Goal: Task Accomplishment & Management: Use online tool/utility

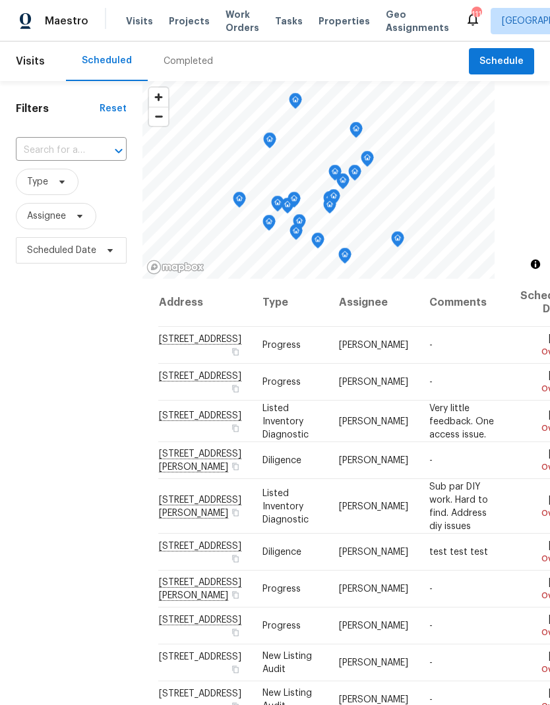
click at [230, 20] on span "Work Orders" at bounding box center [242, 21] width 34 height 26
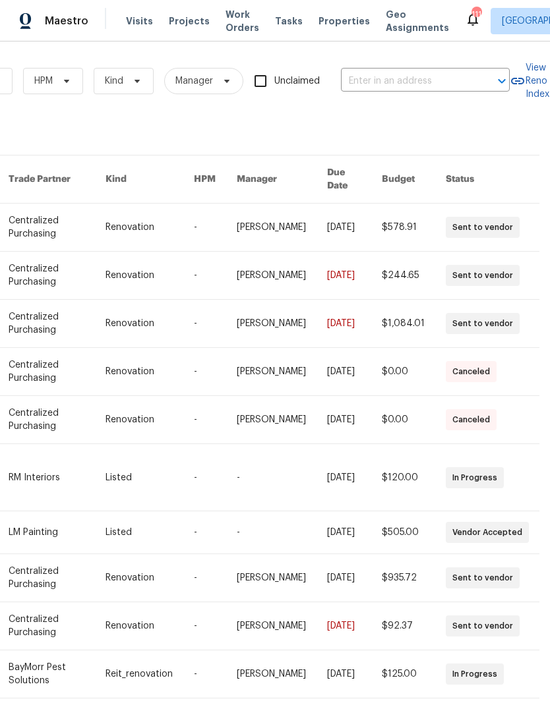
scroll to position [0, 217]
click at [398, 79] on input "text" at bounding box center [407, 81] width 132 height 20
type input "806 brighton"
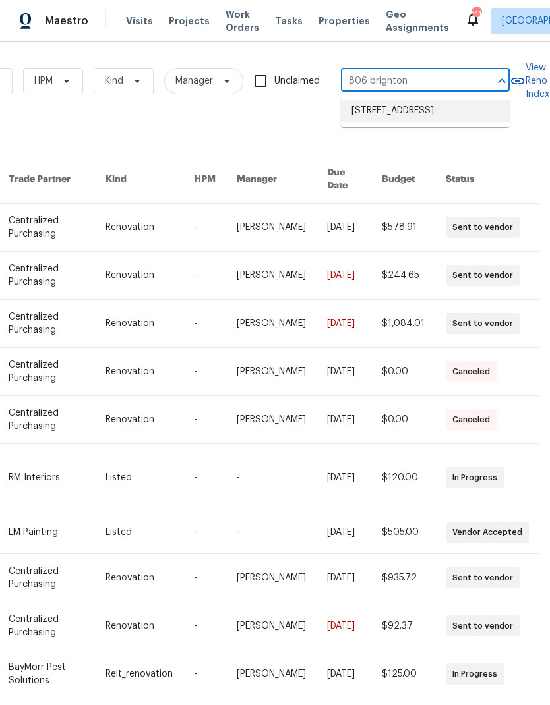
click at [425, 107] on li "[STREET_ADDRESS]" at bounding box center [425, 111] width 169 height 22
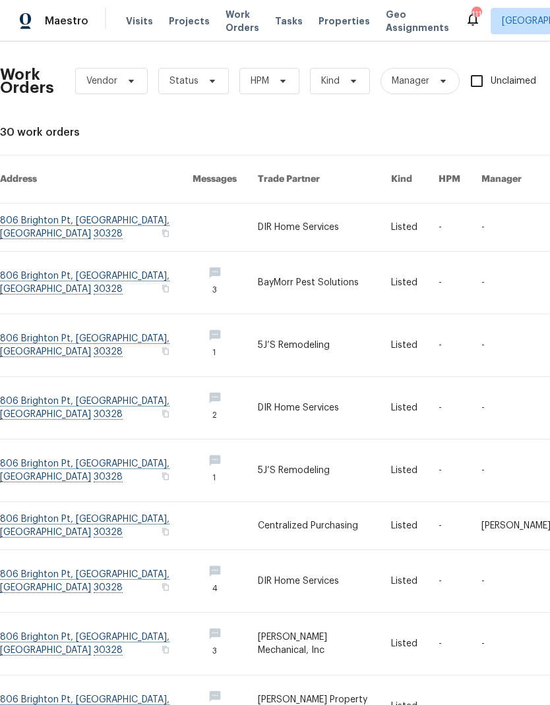
click at [90, 208] on link at bounding box center [96, 227] width 193 height 47
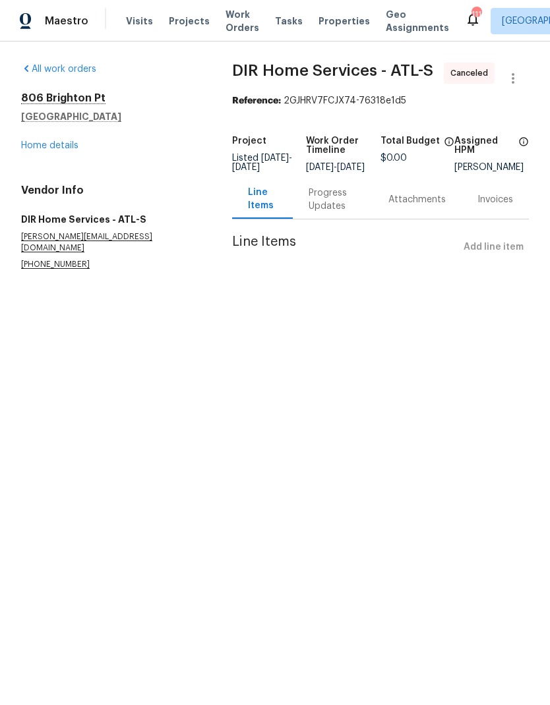
click at [63, 146] on link "Home details" at bounding box center [49, 145] width 57 height 9
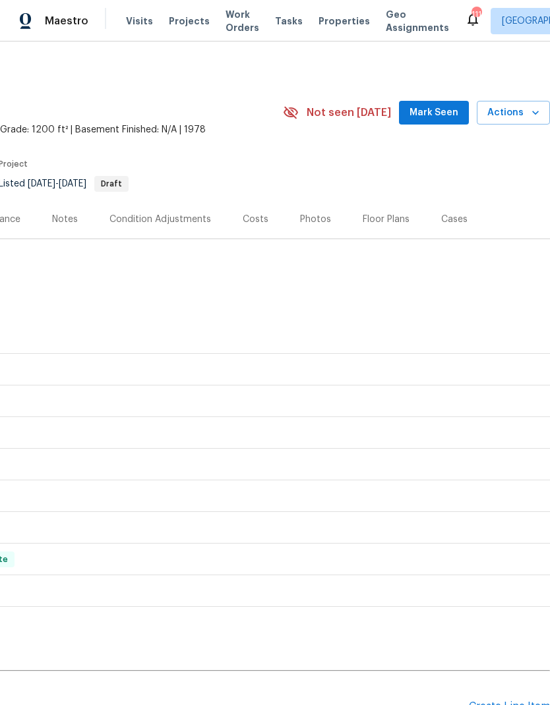
scroll to position [0, 195]
click at [433, 112] on span "Mark Seen" at bounding box center [433, 113] width 49 height 16
click at [528, 113] on span "Actions" at bounding box center [513, 113] width 52 height 16
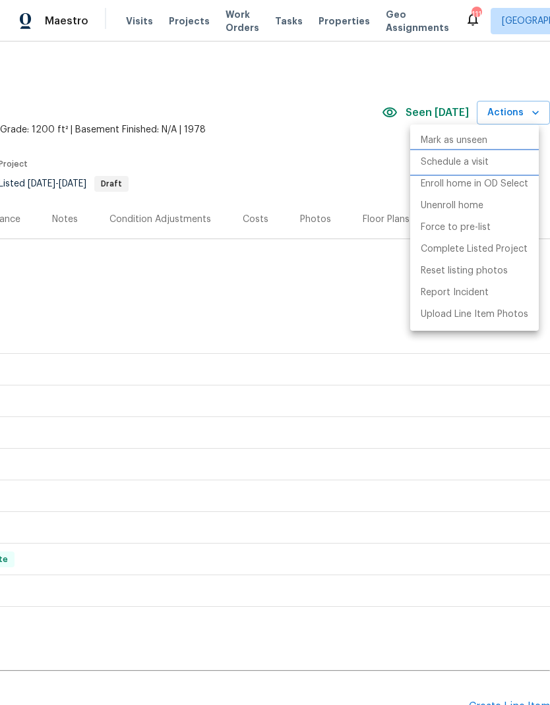
click at [473, 164] on p "Schedule a visit" at bounding box center [455, 163] width 68 height 14
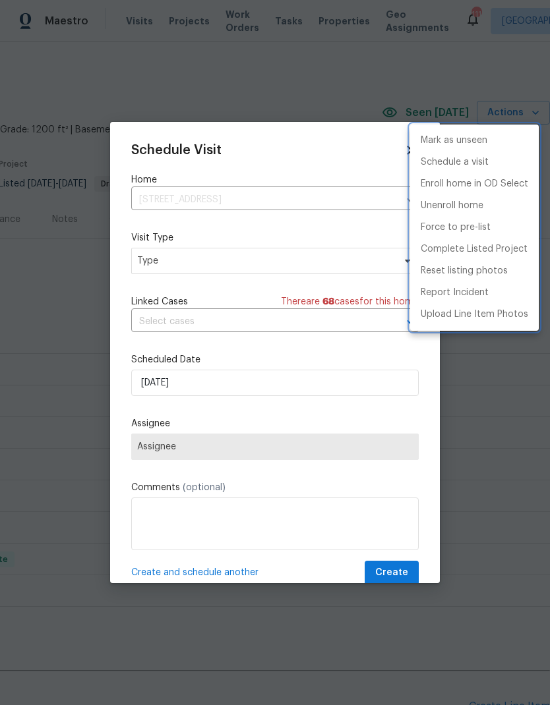
click at [336, 264] on div at bounding box center [275, 352] width 550 height 705
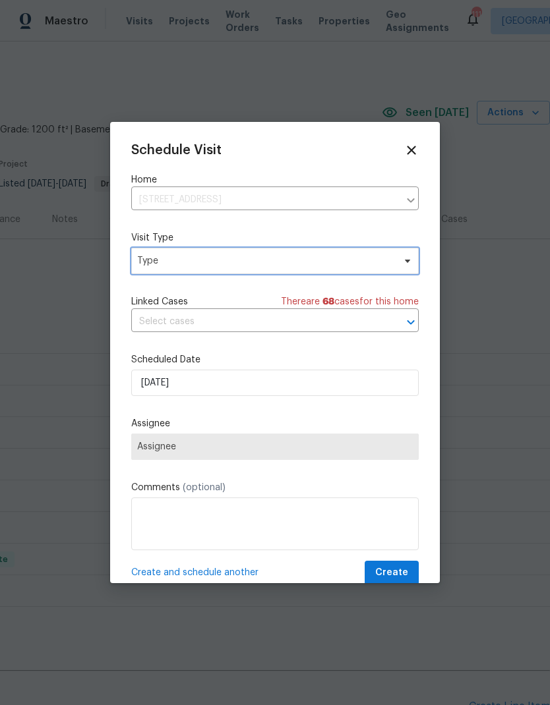
click at [325, 262] on span "Type" at bounding box center [265, 261] width 256 height 13
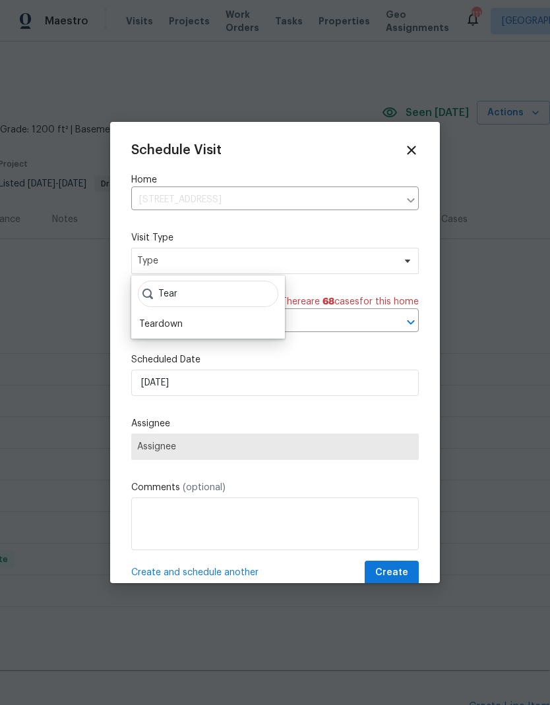
type input "Tear"
click at [202, 318] on div "Teardown" at bounding box center [208, 324] width 146 height 18
click at [181, 320] on div "Teardown" at bounding box center [161, 324] width 44 height 13
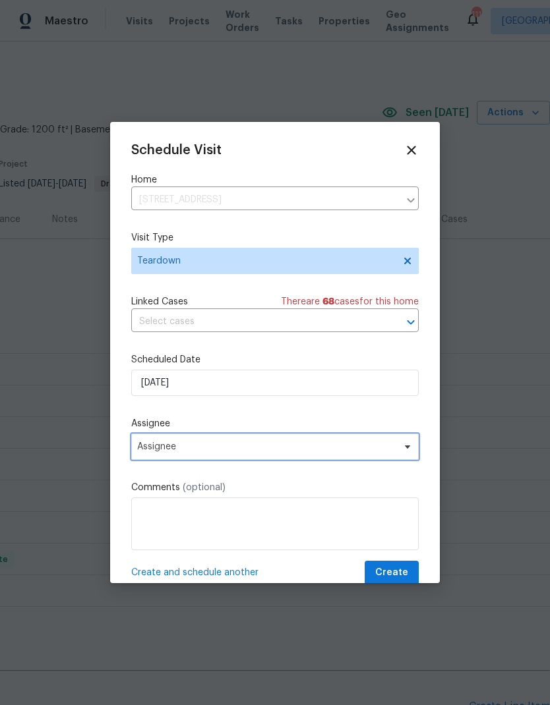
click at [282, 449] on span "Assignee" at bounding box center [266, 447] width 258 height 11
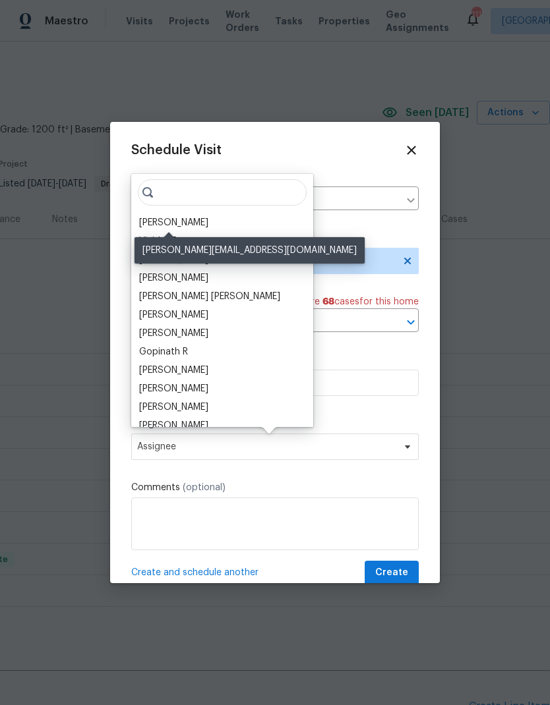
click at [177, 224] on div "[PERSON_NAME]" at bounding box center [173, 222] width 69 height 13
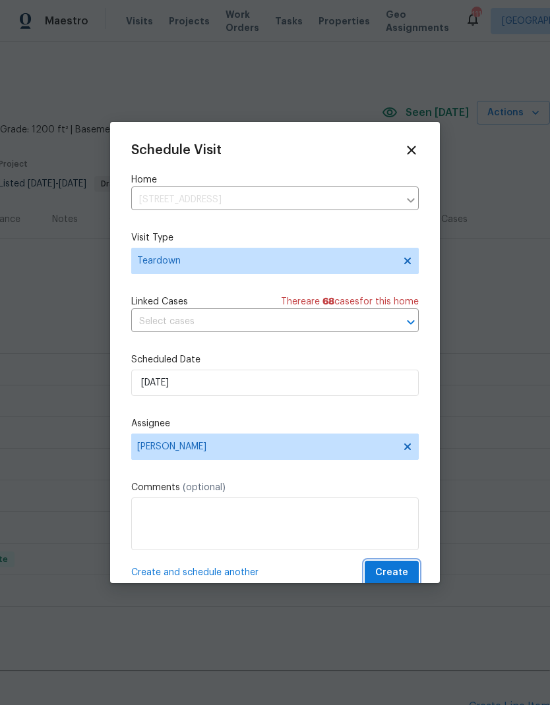
click at [396, 572] on span "Create" at bounding box center [391, 573] width 33 height 16
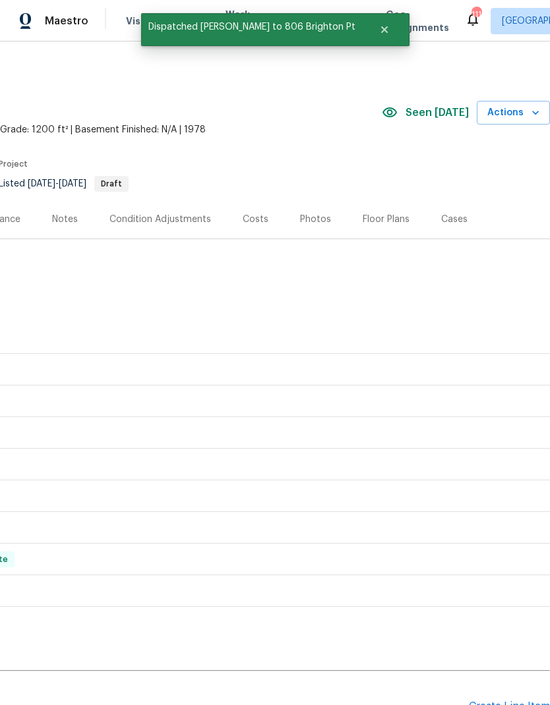
click at [522, 112] on span "Actions" at bounding box center [513, 113] width 52 height 16
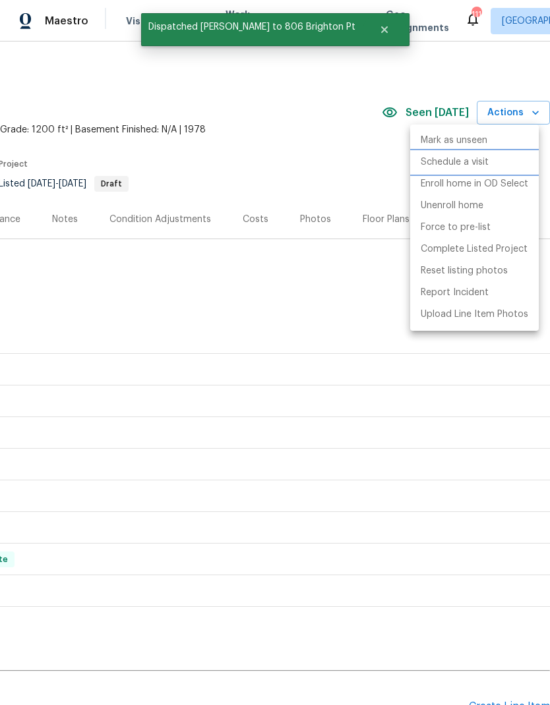
click at [480, 165] on p "Schedule a visit" at bounding box center [455, 163] width 68 height 14
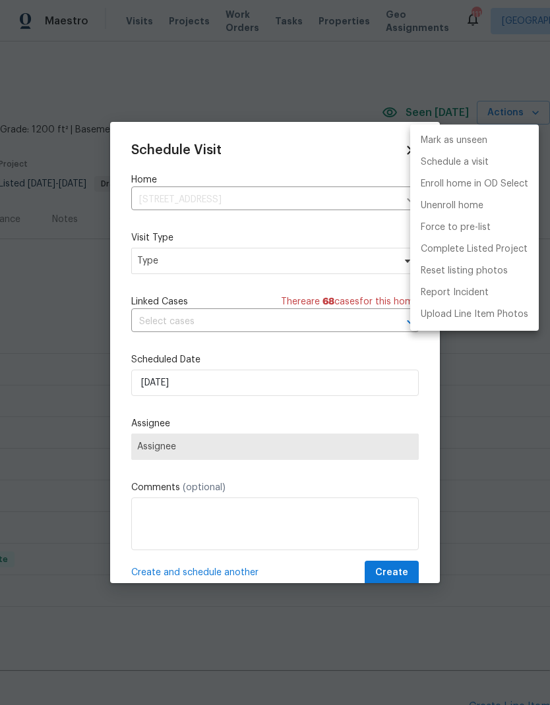
click at [257, 195] on div at bounding box center [275, 352] width 550 height 705
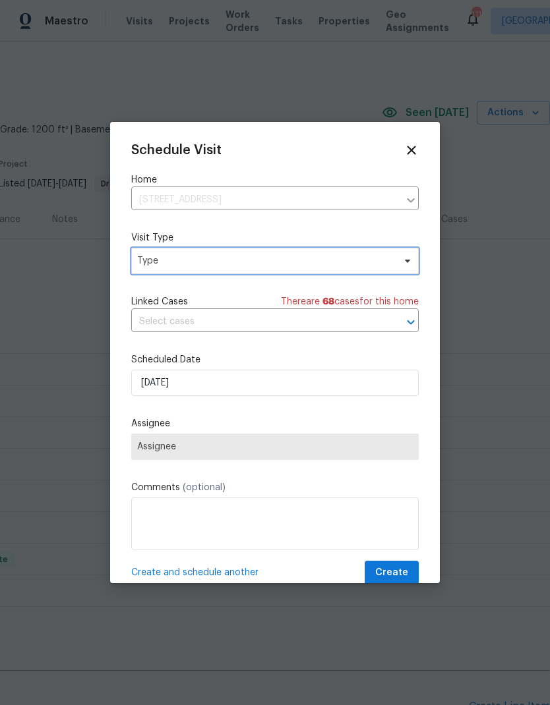
click at [263, 262] on span "Type" at bounding box center [265, 261] width 256 height 13
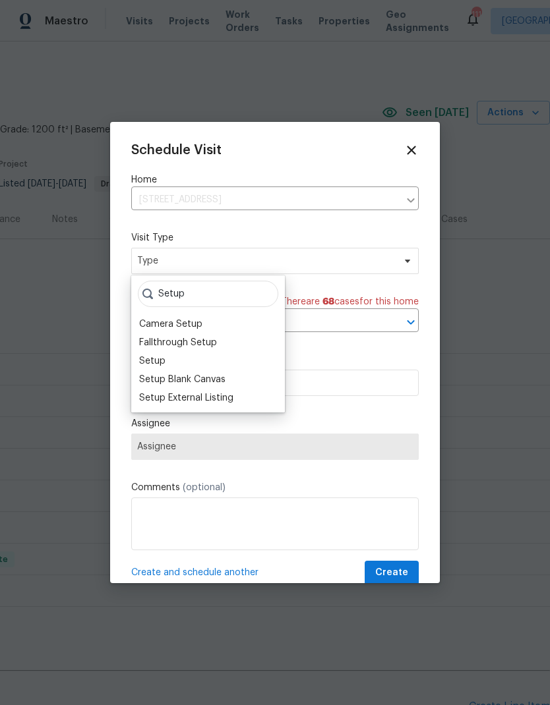
type input "Setup"
click at [221, 400] on div "Setup External Listing" at bounding box center [186, 398] width 94 height 13
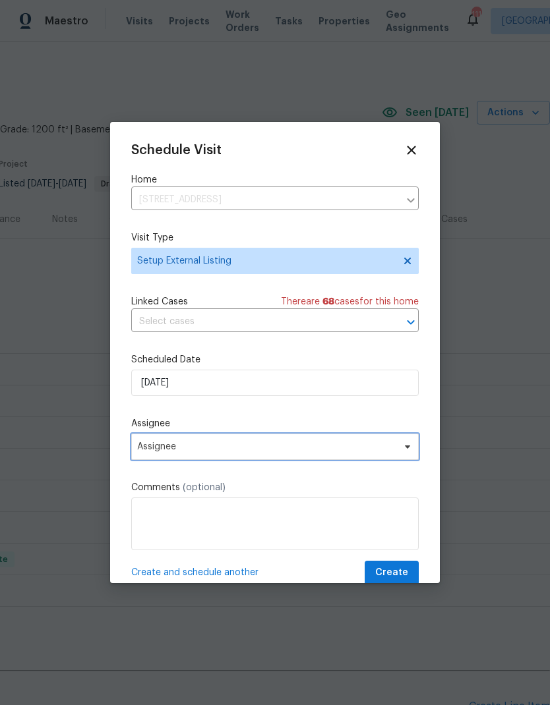
click at [328, 450] on span "Assignee" at bounding box center [266, 447] width 258 height 11
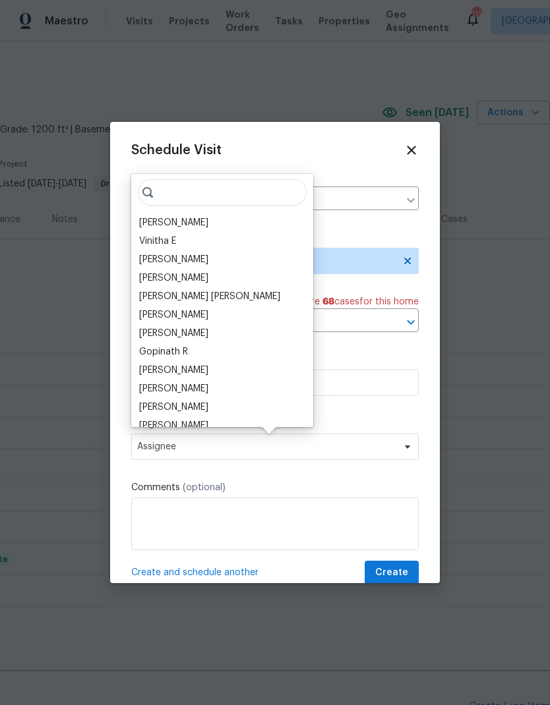
click at [185, 220] on div "[PERSON_NAME]" at bounding box center [173, 222] width 69 height 13
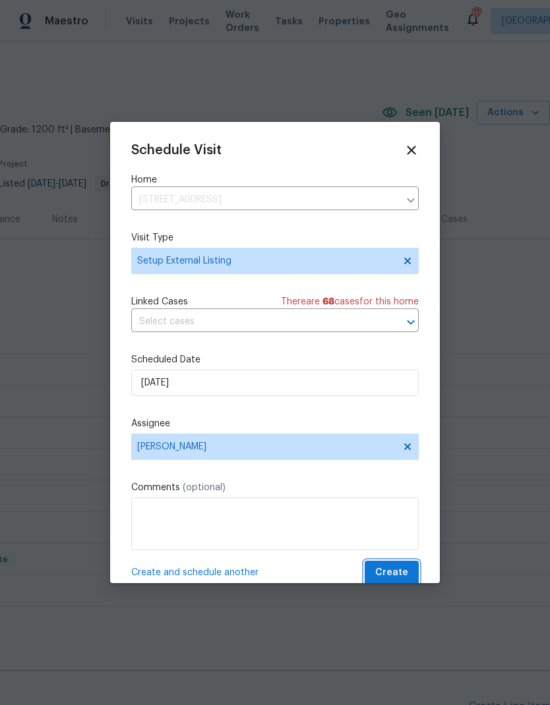
click at [400, 571] on span "Create" at bounding box center [391, 573] width 33 height 16
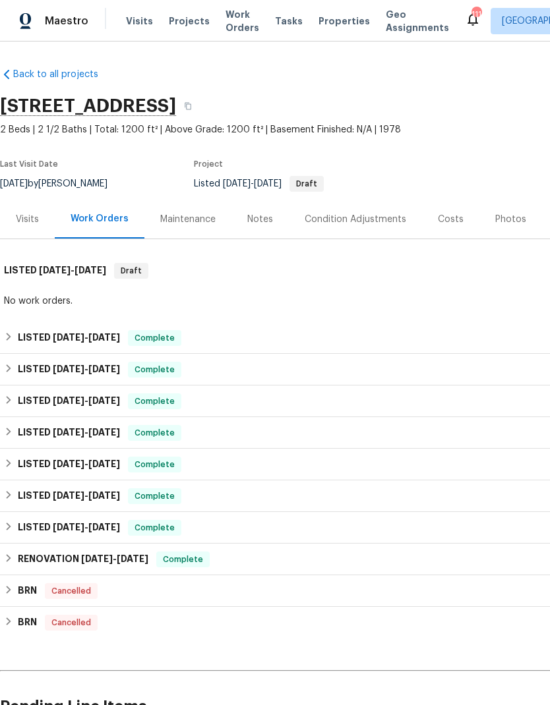
scroll to position [0, 0]
